Goal: Task Accomplishment & Management: Use online tool/utility

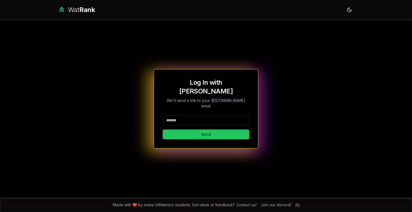
click at [230, 105] on div "Log In with WatIAM We'll send a link to your @[DOMAIN_NAME] email Send" at bounding box center [206, 108] width 87 height 61
type input "*"
type input "********"
click at [206, 129] on button "Send" at bounding box center [206, 134] width 87 height 10
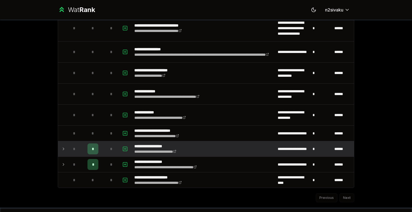
scroll to position [751, 0]
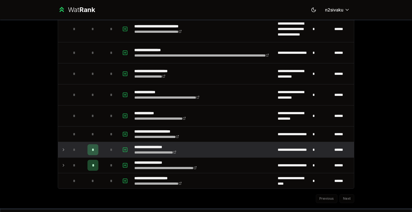
click at [68, 150] on td "*" at bounding box center [74, 149] width 15 height 15
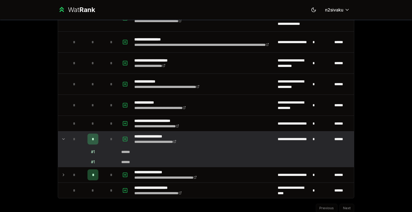
scroll to position [780, 0]
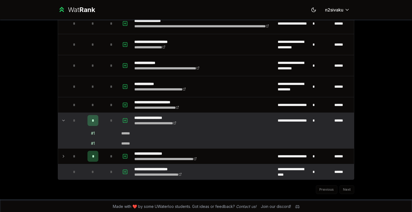
click at [61, 166] on td at bounding box center [62, 171] width 9 height 15
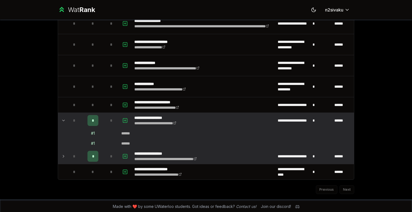
click at [64, 157] on icon at bounding box center [63, 156] width 4 height 7
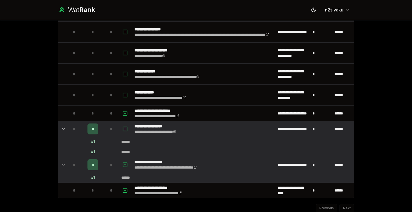
scroll to position [767, 0]
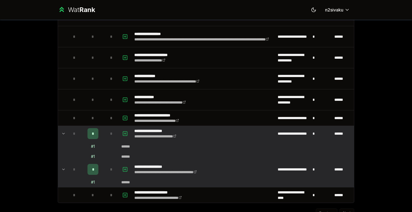
click at [62, 131] on icon at bounding box center [63, 133] width 4 height 7
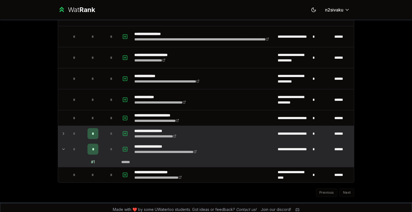
click at [63, 147] on icon at bounding box center [63, 149] width 4 height 7
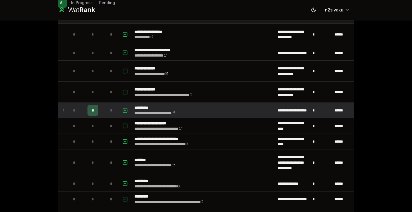
scroll to position [54, 0]
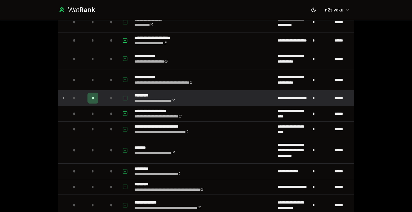
click at [68, 98] on td "*" at bounding box center [74, 97] width 15 height 15
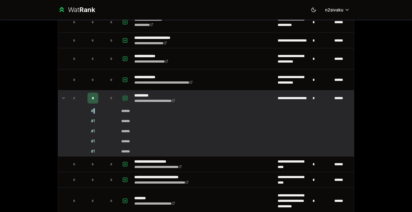
click at [94, 112] on div "# 1" at bounding box center [93, 110] width 4 height 5
click at [101, 119] on td "# 1" at bounding box center [93, 121] width 22 height 10
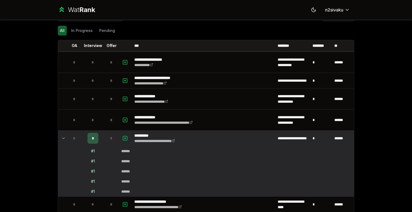
scroll to position [10, 0]
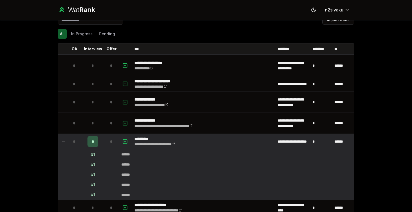
click at [65, 141] on icon at bounding box center [63, 141] width 4 height 7
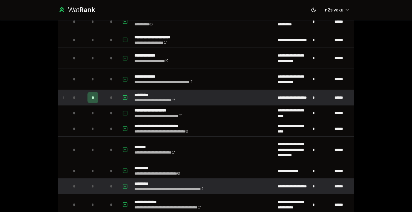
scroll to position [0, 0]
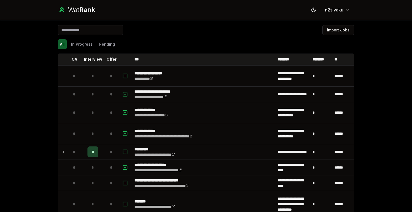
click at [83, 28] on input at bounding box center [90, 30] width 65 height 10
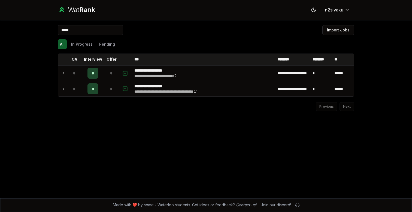
type input "*****"
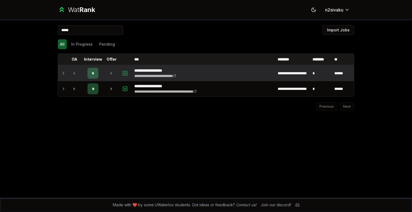
click at [64, 71] on icon at bounding box center [63, 73] width 4 height 7
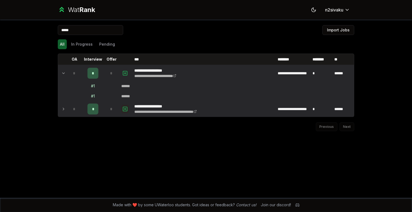
click at [123, 110] on icon "button" at bounding box center [124, 108] width 5 height 7
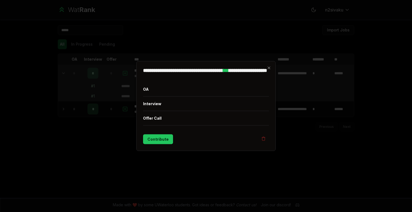
click at [83, 143] on div at bounding box center [206, 106] width 412 height 212
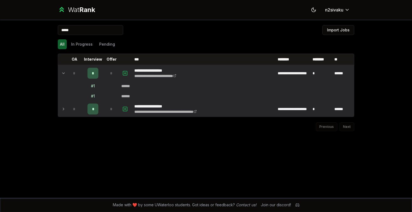
click at [61, 110] on td at bounding box center [62, 108] width 9 height 15
